Goal: Task Accomplishment & Management: Use online tool/utility

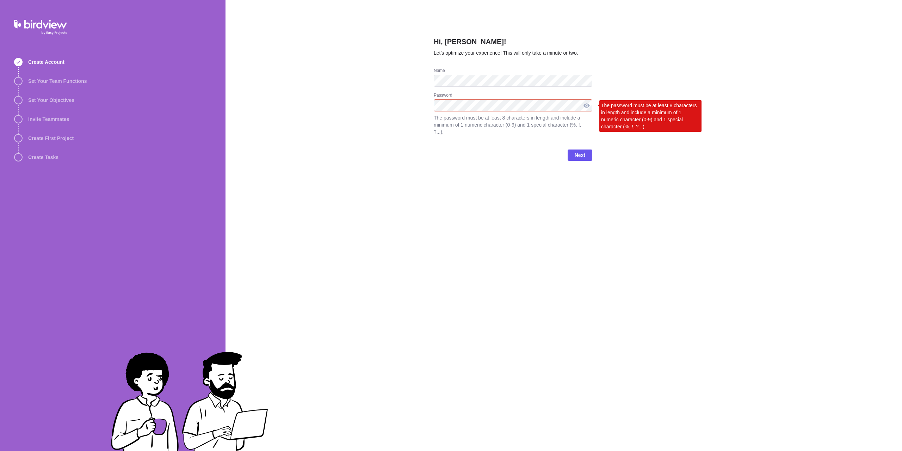
click at [589, 105] on div at bounding box center [586, 105] width 11 height 12
click at [588, 104] on div at bounding box center [586, 105] width 11 height 12
click at [576, 151] on span "Next" at bounding box center [580, 155] width 11 height 8
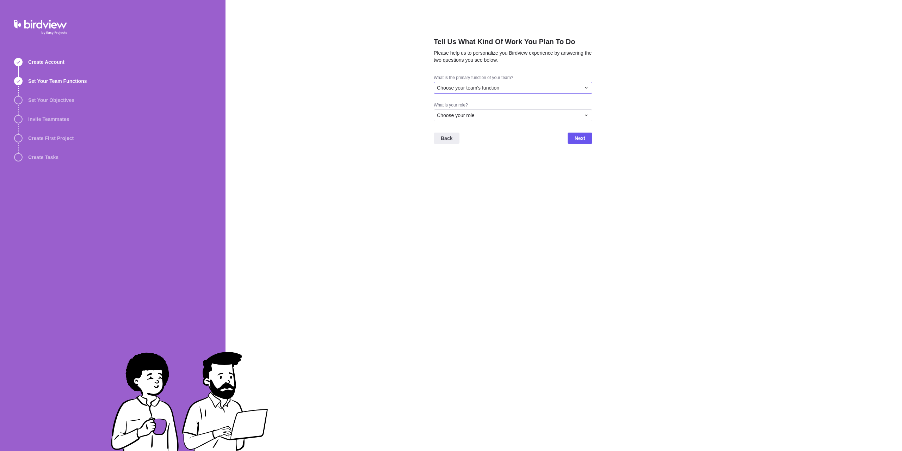
click at [481, 87] on span "Choose your team's function" at bounding box center [468, 87] width 62 height 7
click at [474, 143] on div "Engineering" at bounding box center [513, 142] width 158 height 13
click at [462, 115] on span "Choose your role" at bounding box center [456, 115] width 38 height 7
click at [480, 90] on div "Tell Us What Kind Of Work You Plan To Do Please help us to personalize you Bird…" at bounding box center [564, 225] width 677 height 451
click at [480, 90] on div "Engineering" at bounding box center [509, 87] width 144 height 7
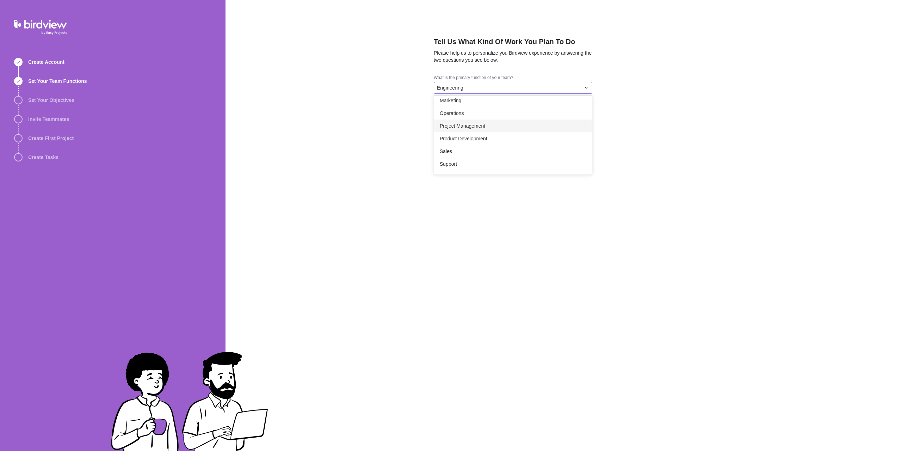
scroll to position [130, 0]
click at [470, 166] on div "Other" at bounding box center [513, 165] width 158 height 13
click at [475, 139] on div "Choose your role" at bounding box center [509, 136] width 144 height 7
click at [479, 165] on div "Project Manager" at bounding box center [513, 165] width 158 height 13
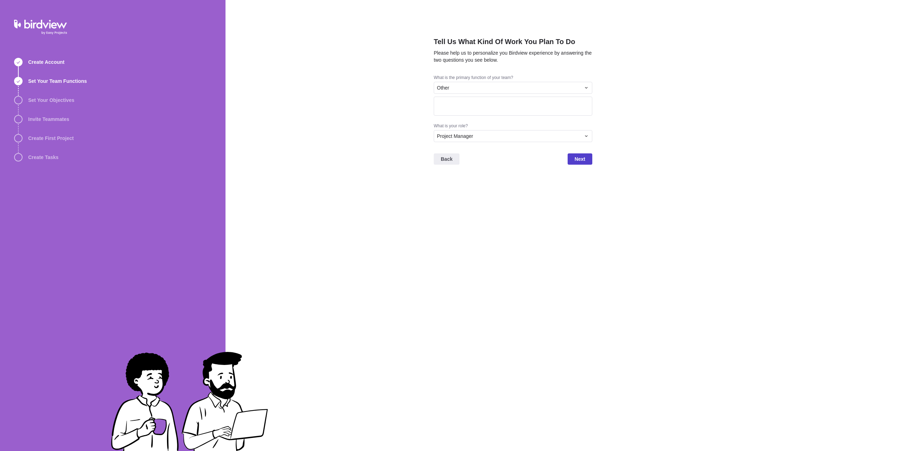
click at [582, 161] on span "Next" at bounding box center [580, 159] width 11 height 8
click at [504, 104] on textarea at bounding box center [513, 106] width 159 height 19
type textarea "A"
type textarea "Founder"
click at [574, 163] on span "Next" at bounding box center [580, 158] width 25 height 11
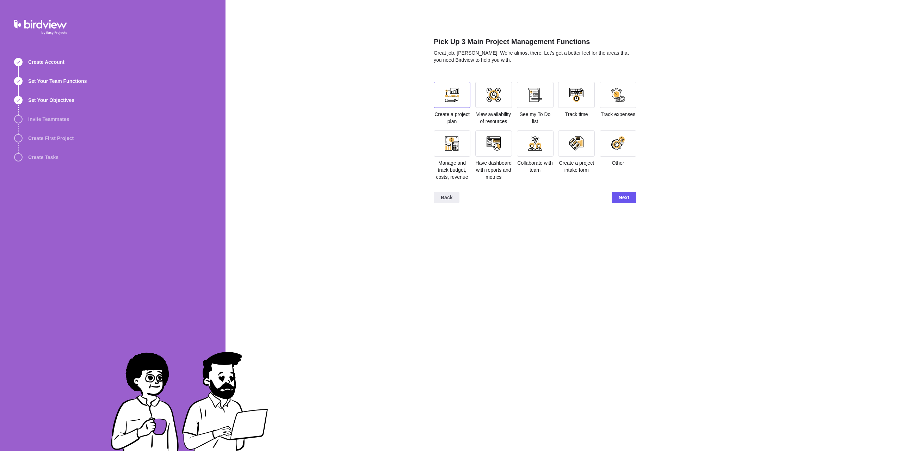
click at [460, 105] on div at bounding box center [452, 95] width 37 height 26
click at [528, 97] on div at bounding box center [535, 95] width 14 height 14
click at [620, 97] on div at bounding box center [618, 95] width 14 height 14
click at [452, 145] on div at bounding box center [452, 143] width 14 height 14
click at [454, 144] on div at bounding box center [452, 143] width 14 height 14
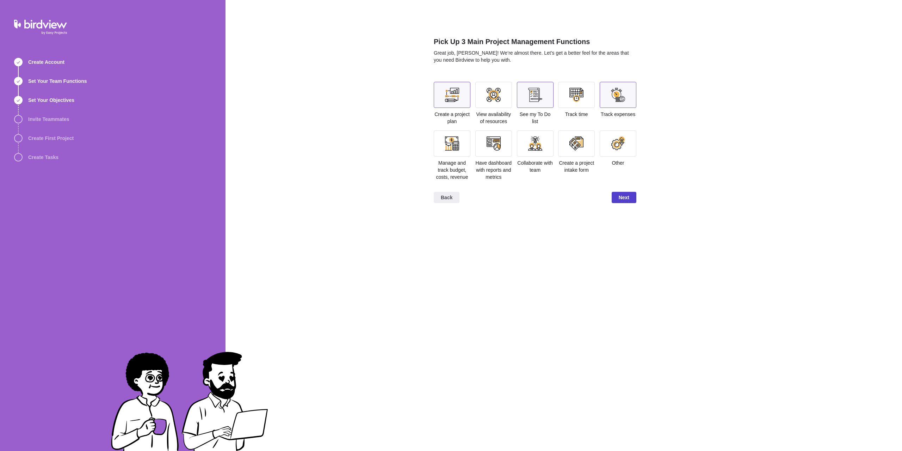
click at [628, 200] on span "Next" at bounding box center [624, 197] width 11 height 8
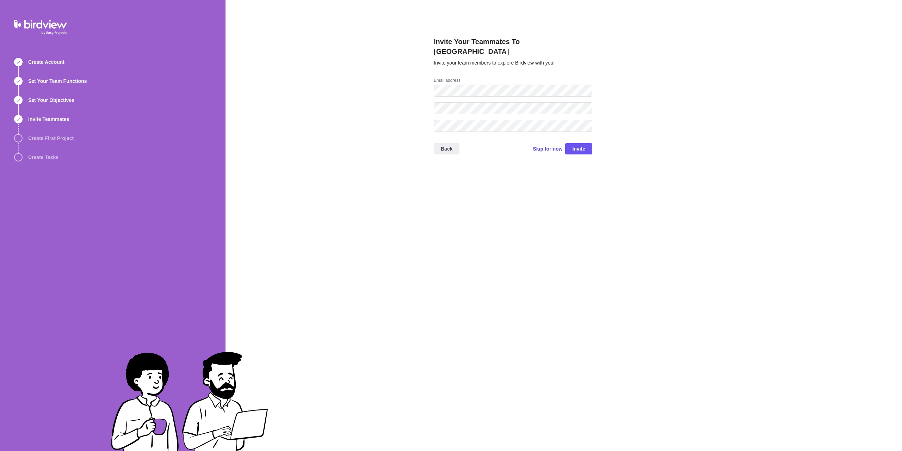
click at [548, 145] on span "Skip for now" at bounding box center [548, 148] width 30 height 7
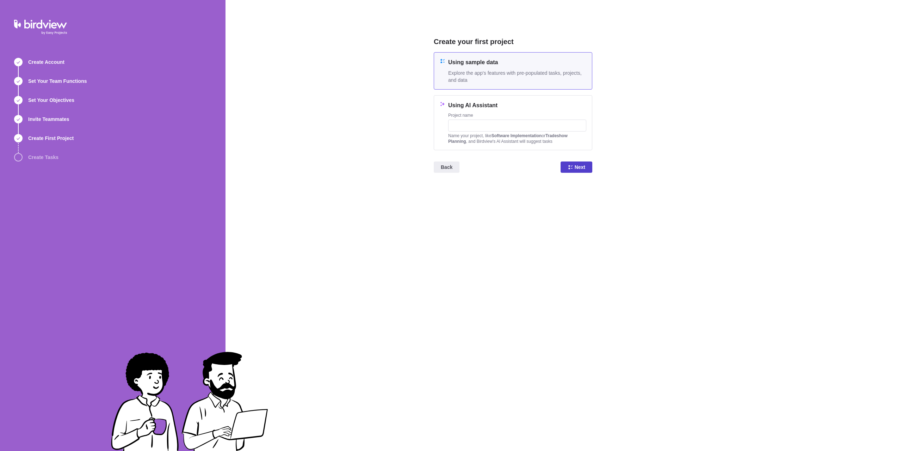
click at [581, 165] on span "Next" at bounding box center [580, 167] width 11 height 8
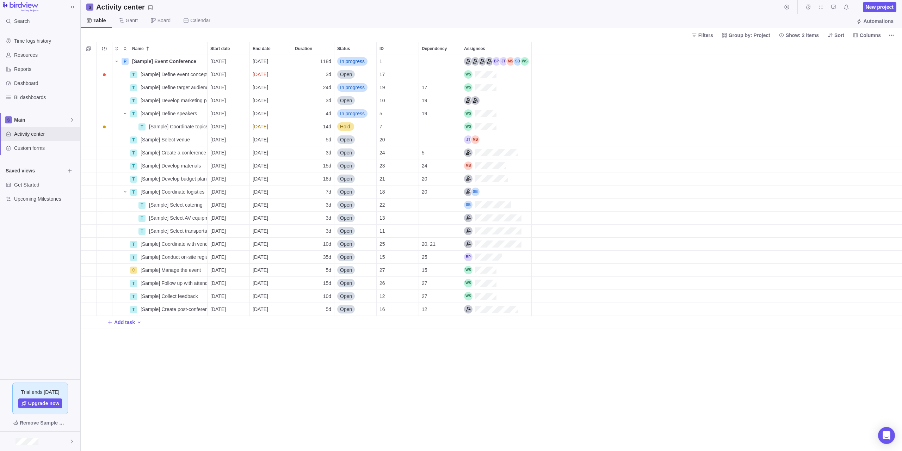
scroll to position [6, 6]
click at [24, 84] on span "Dashboard" at bounding box center [45, 83] width 63 height 7
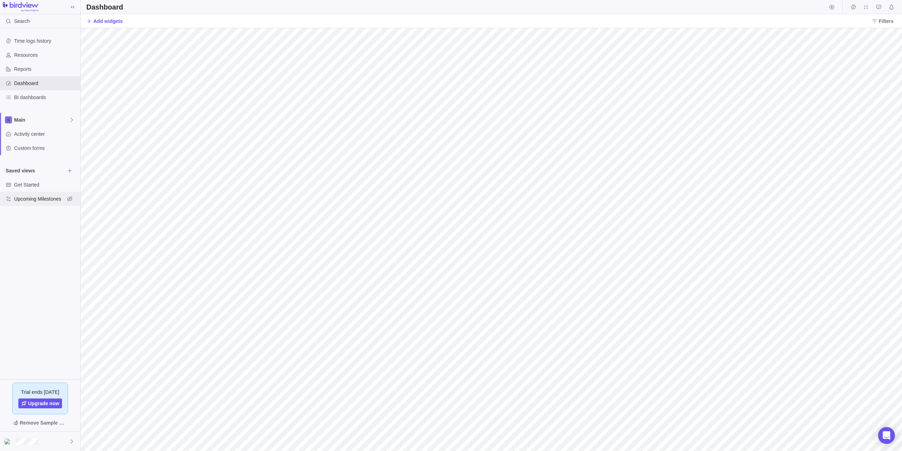
click at [37, 201] on span "Upcoming Milestones" at bounding box center [39, 198] width 51 height 7
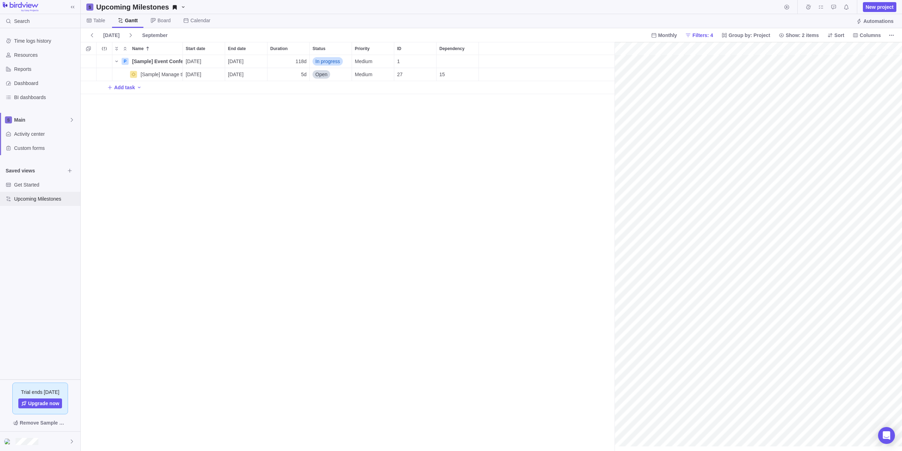
scroll to position [0, 74]
click at [102, 25] on span "Table" at bounding box center [96, 21] width 30 height 14
click at [118, 86] on span "Add task" at bounding box center [124, 87] width 21 height 7
type input "dasd"
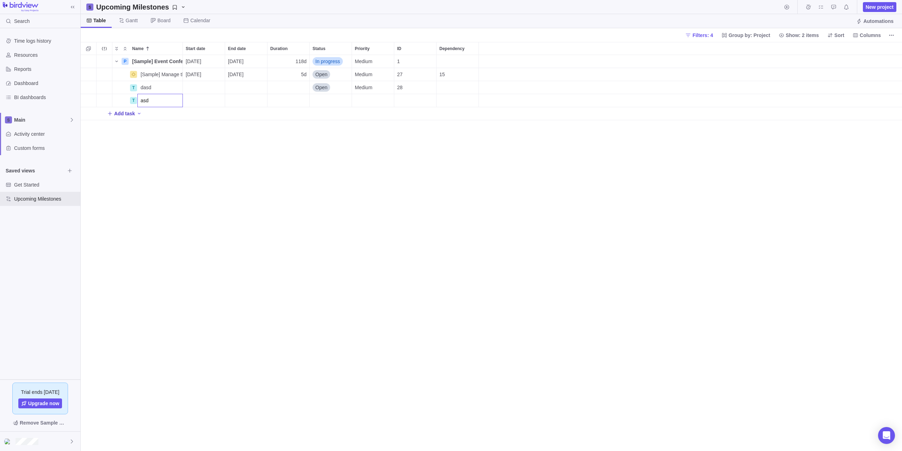
type input "asda"
click at [213, 170] on div "Name Start date End date Duration Status Priority ID Dependency P [Sample] Even…" at bounding box center [492, 246] width 822 height 409
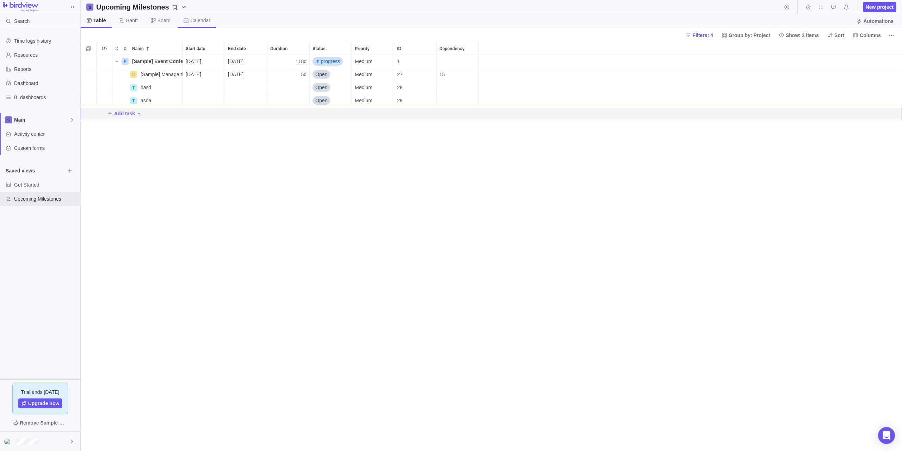
click at [192, 19] on span "Calendar" at bounding box center [200, 20] width 20 height 7
